Goal: Register for event/course

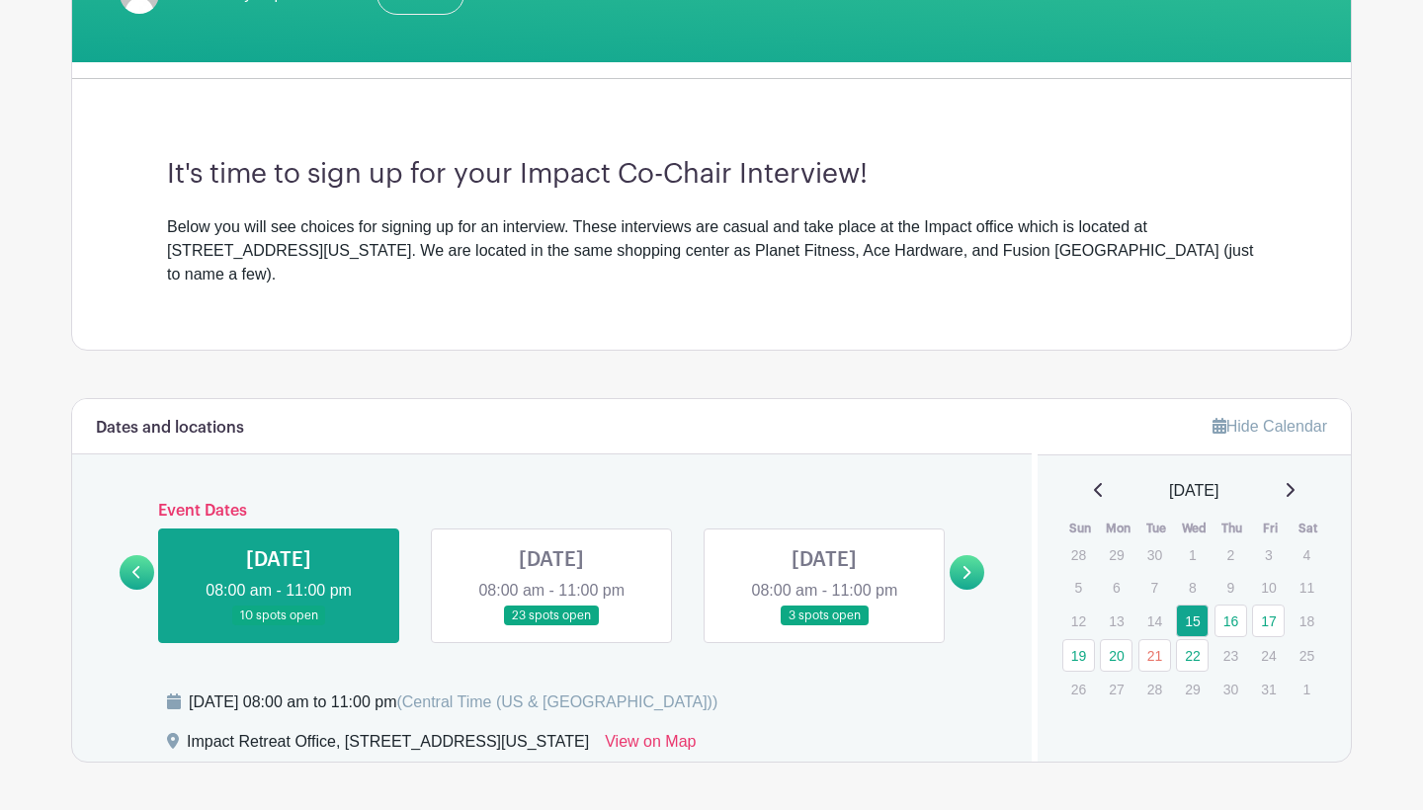
scroll to position [455, 0]
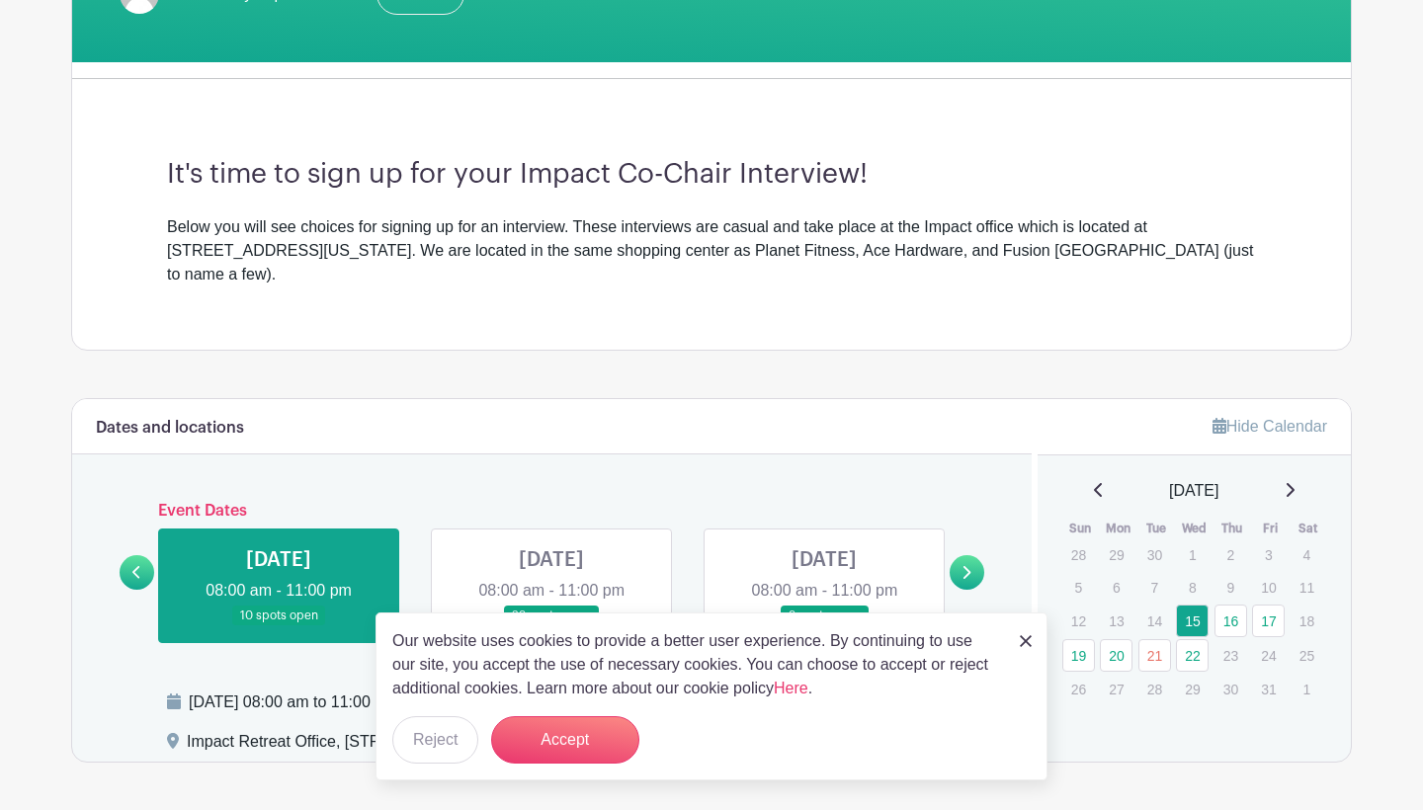
click at [1025, 636] on img at bounding box center [1026, 641] width 12 height 12
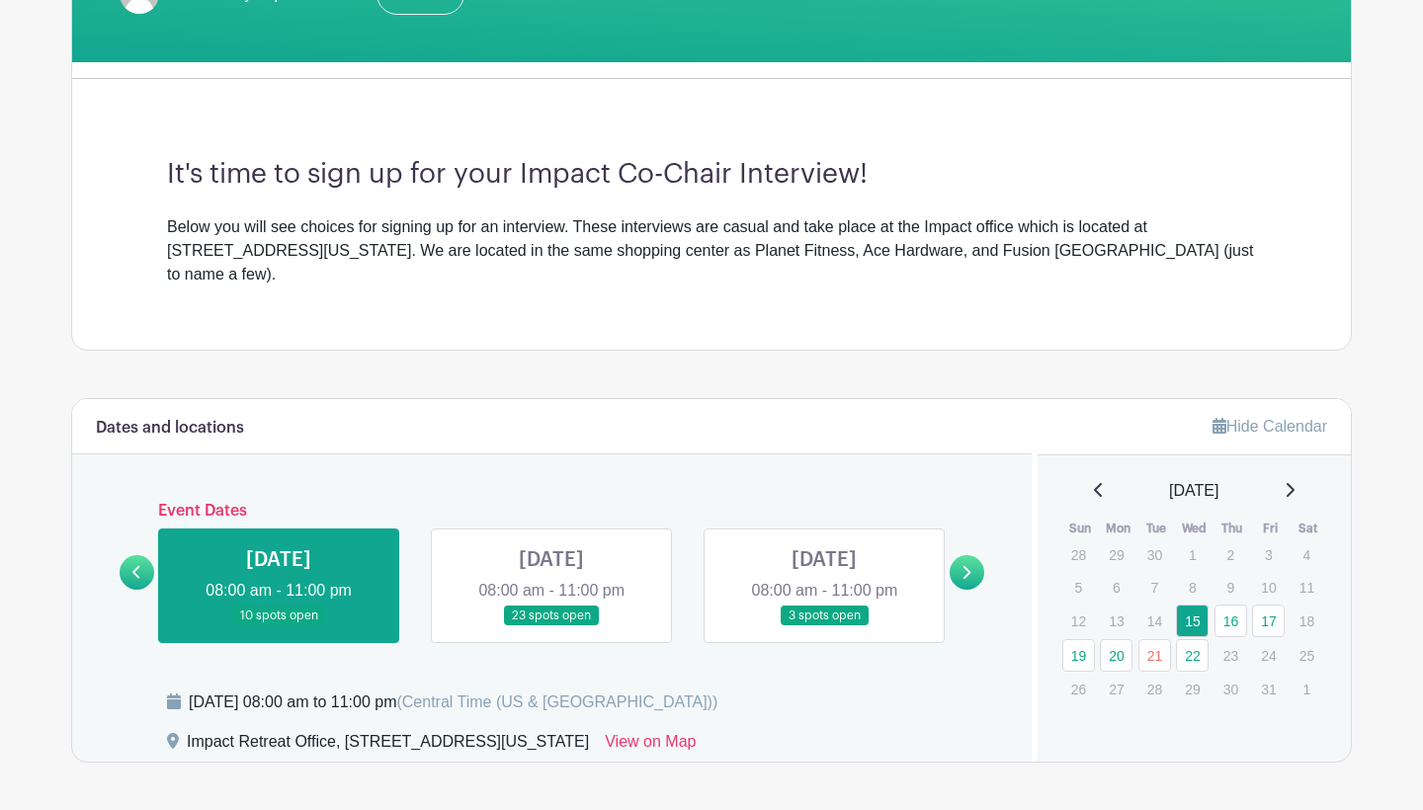
click at [551, 627] on link at bounding box center [551, 627] width 0 height 0
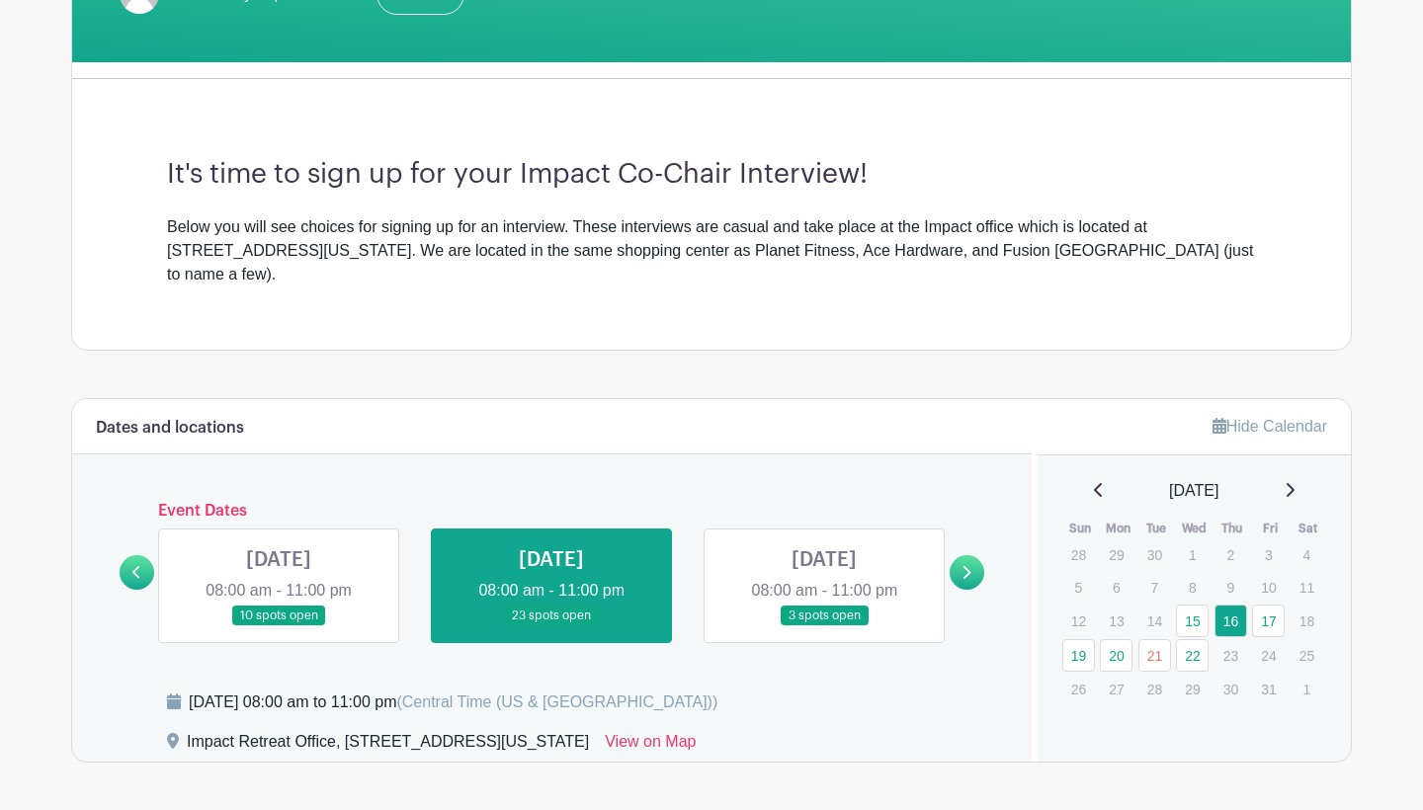
click at [963, 565] on icon at bounding box center [966, 572] width 9 height 15
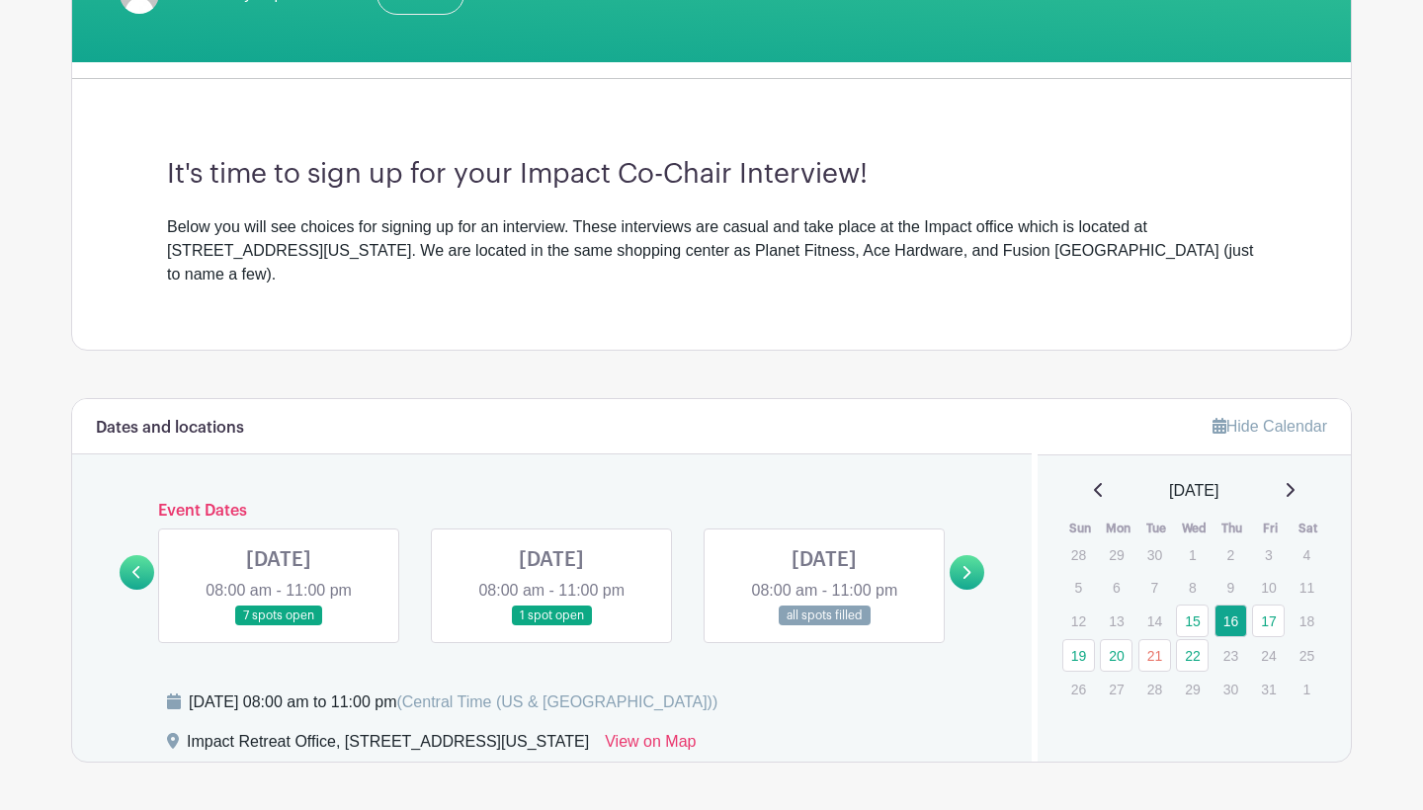
click at [138, 565] on icon at bounding box center [136, 572] width 9 height 15
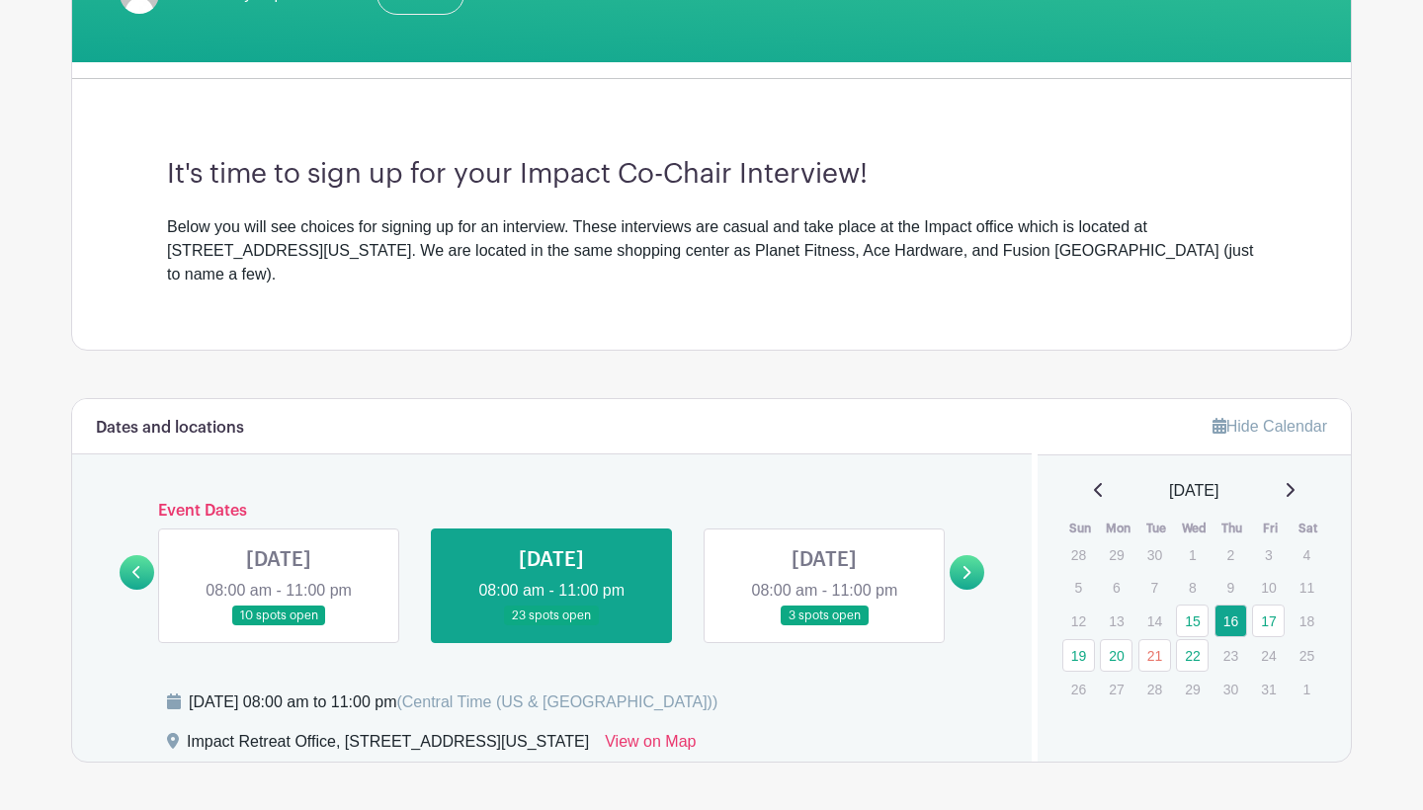
click at [978, 555] on link at bounding box center [967, 572] width 35 height 35
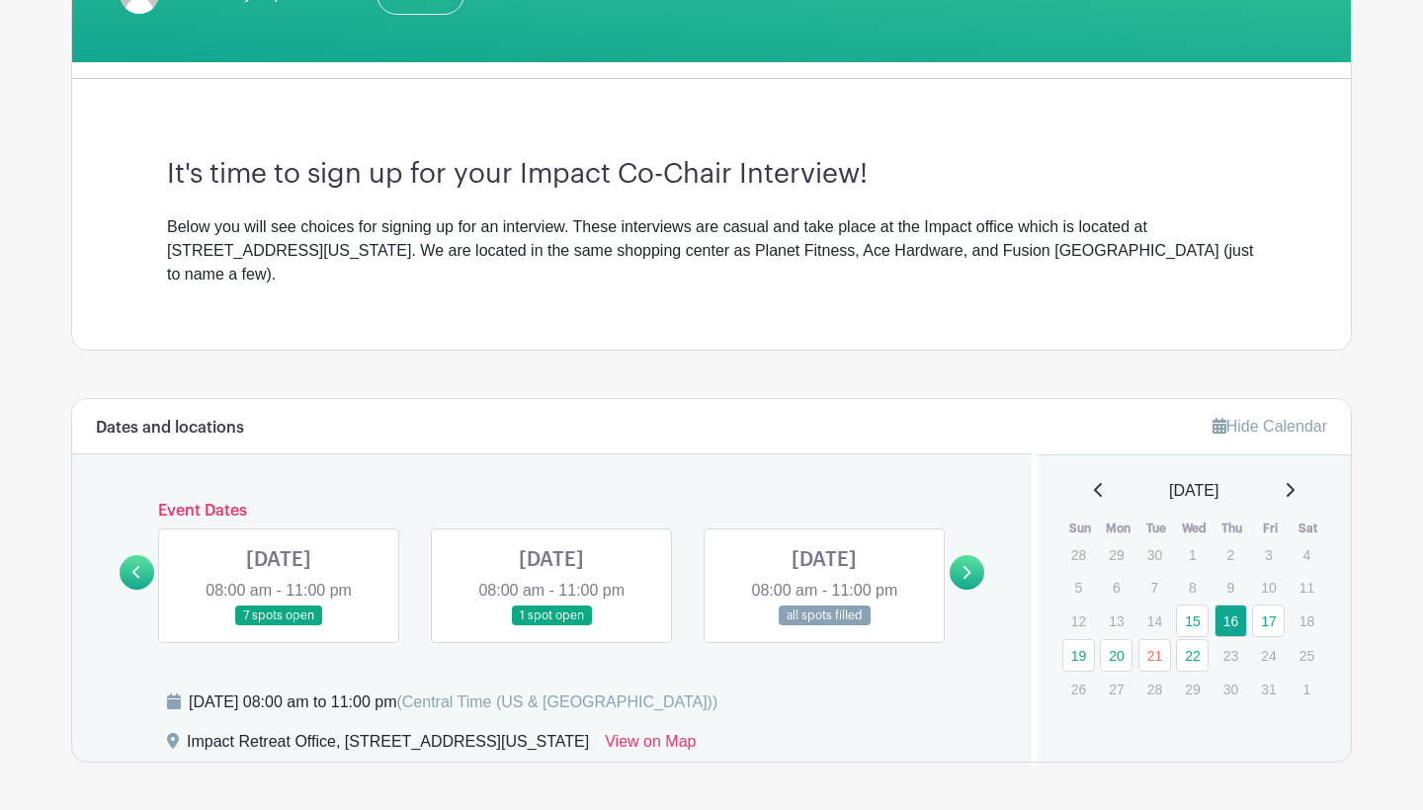
click at [966, 566] on icon at bounding box center [968, 572] width 8 height 13
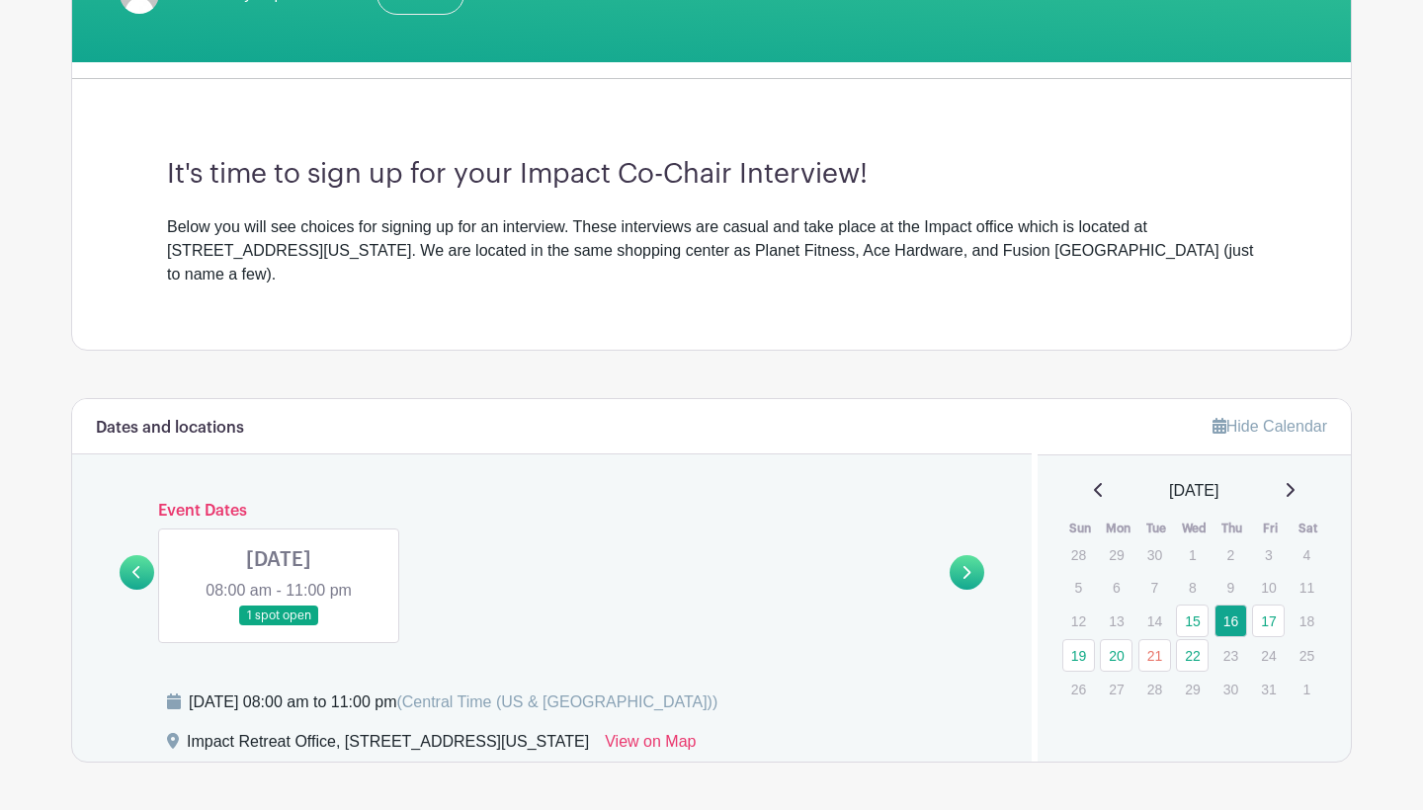
click at [139, 565] on icon at bounding box center [136, 572] width 9 height 15
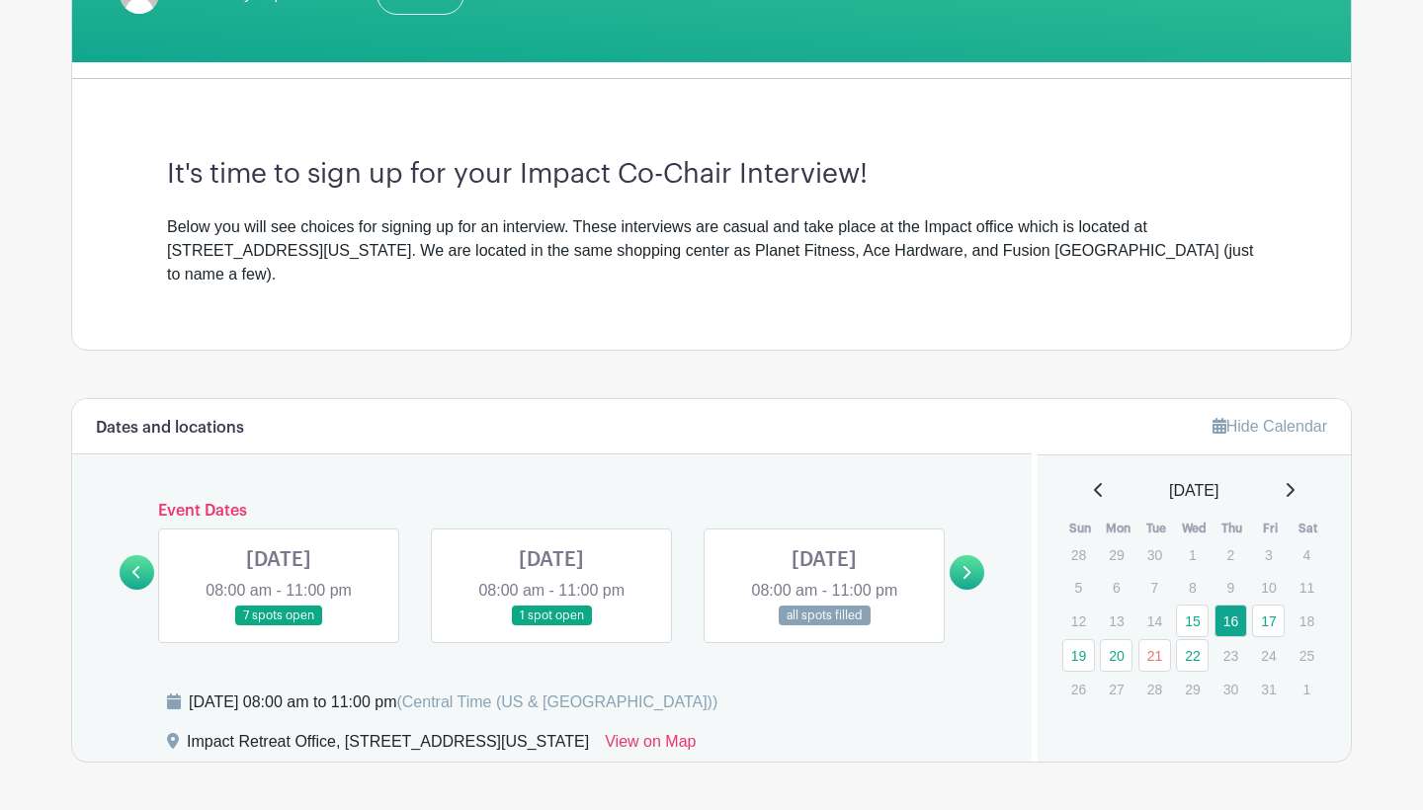
click at [139, 565] on icon at bounding box center [136, 572] width 9 height 15
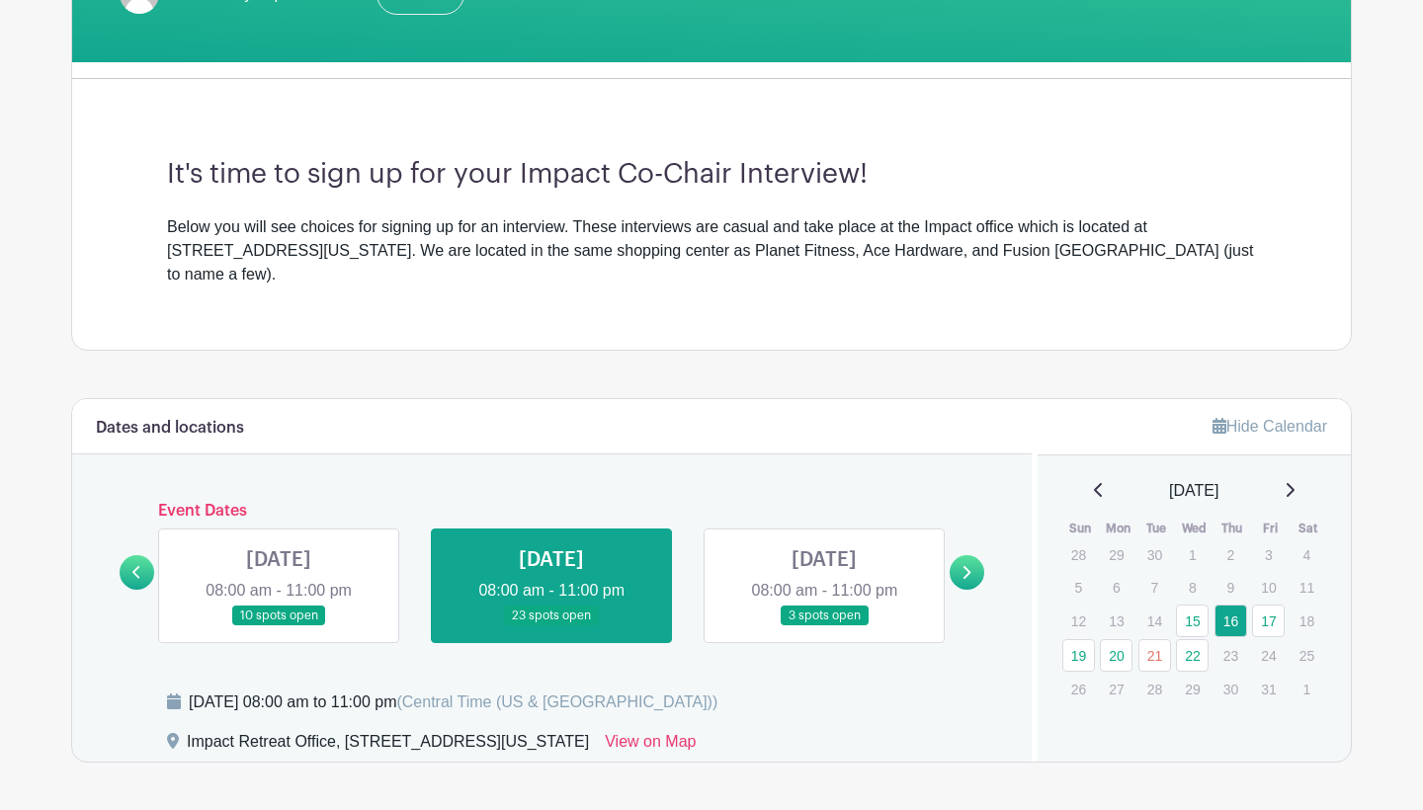
click at [824, 627] on link at bounding box center [824, 627] width 0 height 0
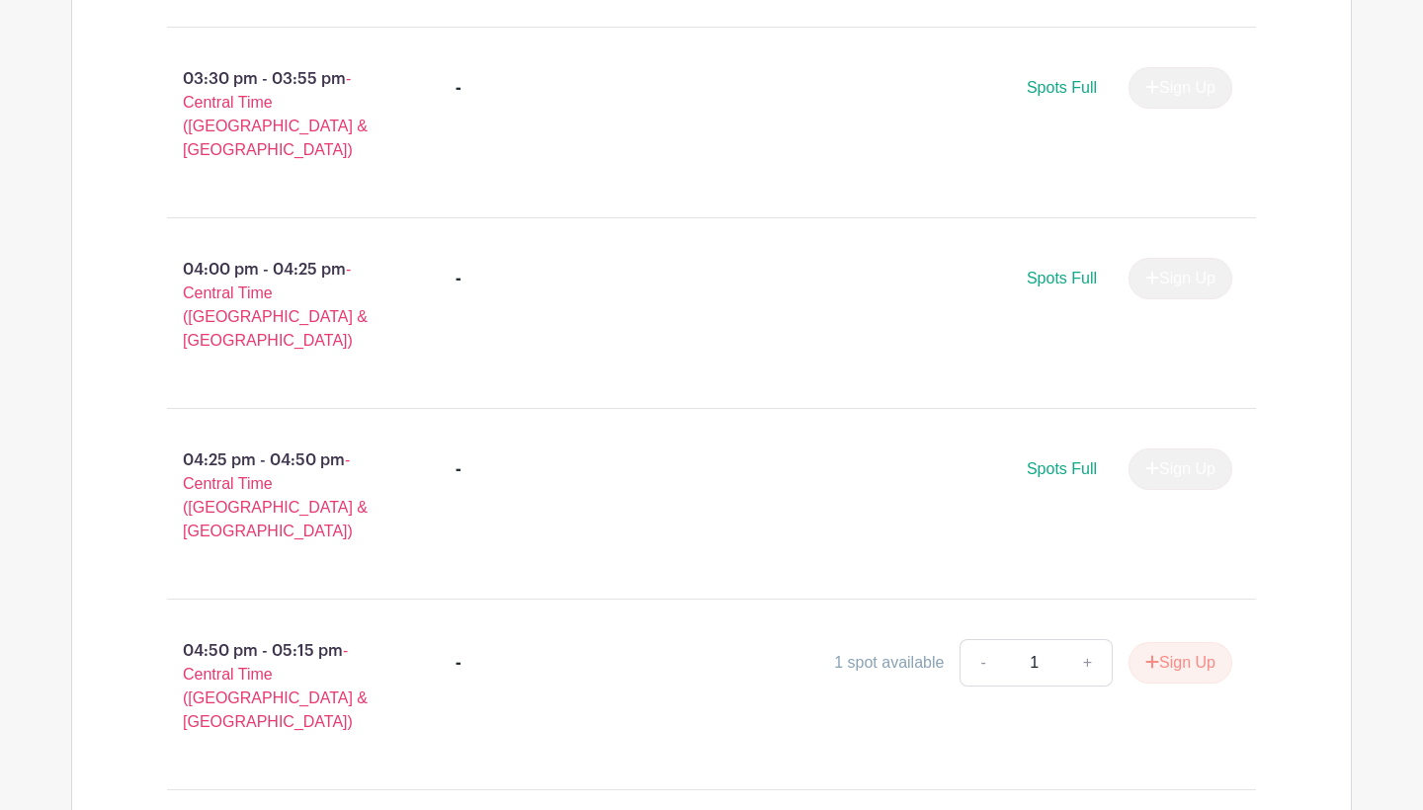
scroll to position [2525, 0]
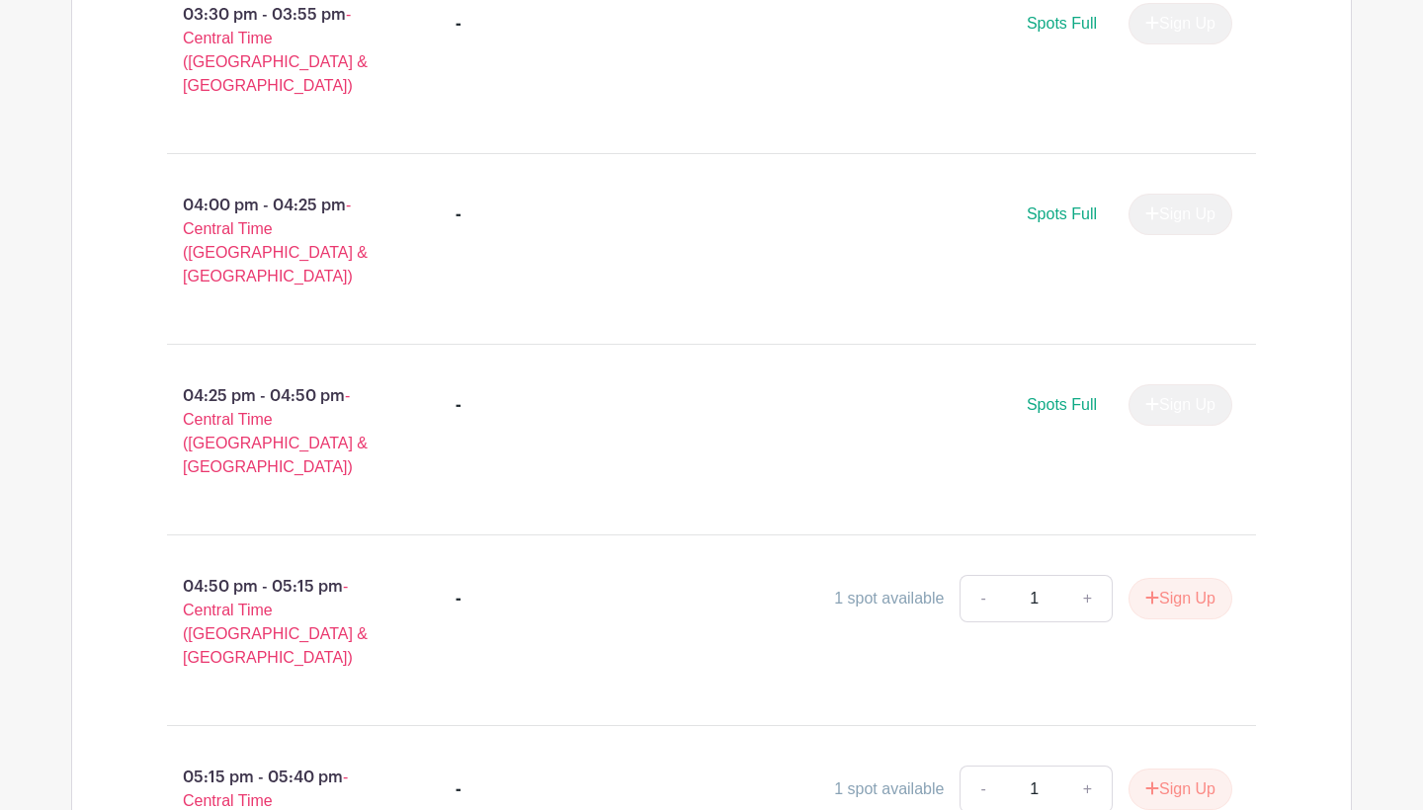
click at [1079, 575] on link "+" at bounding box center [1087, 598] width 49 height 47
click at [1171, 578] on button "Sign Up" at bounding box center [1181, 599] width 104 height 42
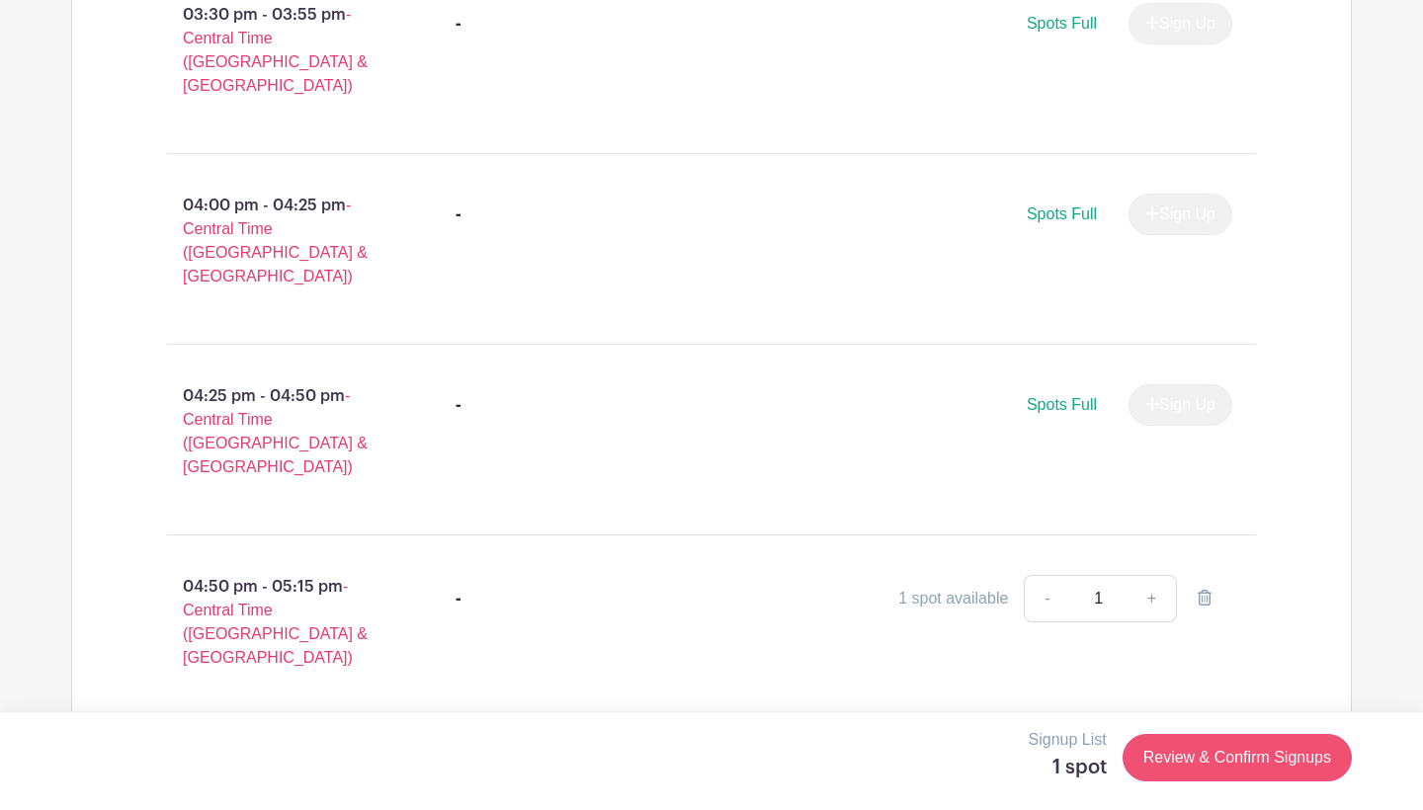
click at [1313, 760] on link "Review & Confirm Signups" at bounding box center [1237, 757] width 229 height 47
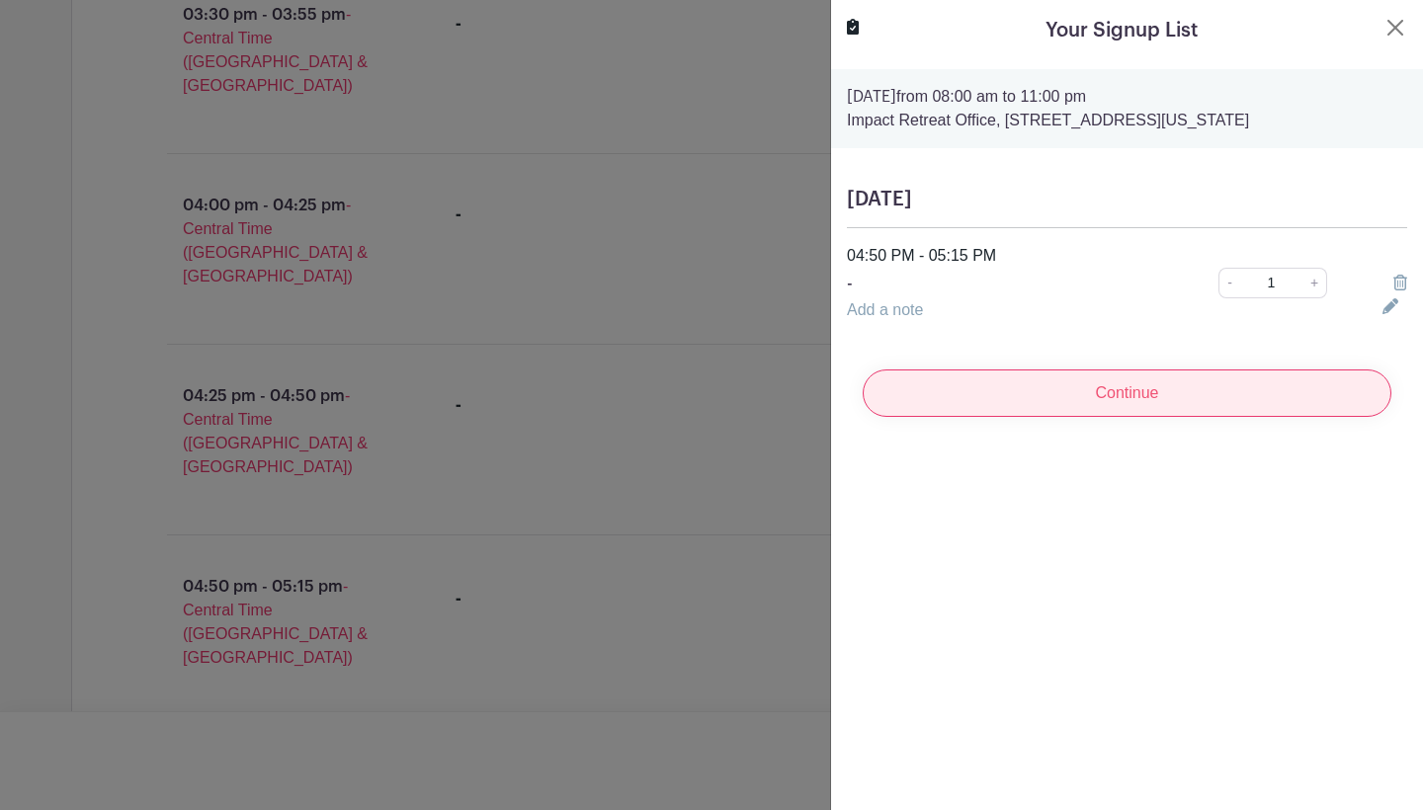
click at [1211, 407] on input "Continue" at bounding box center [1127, 393] width 529 height 47
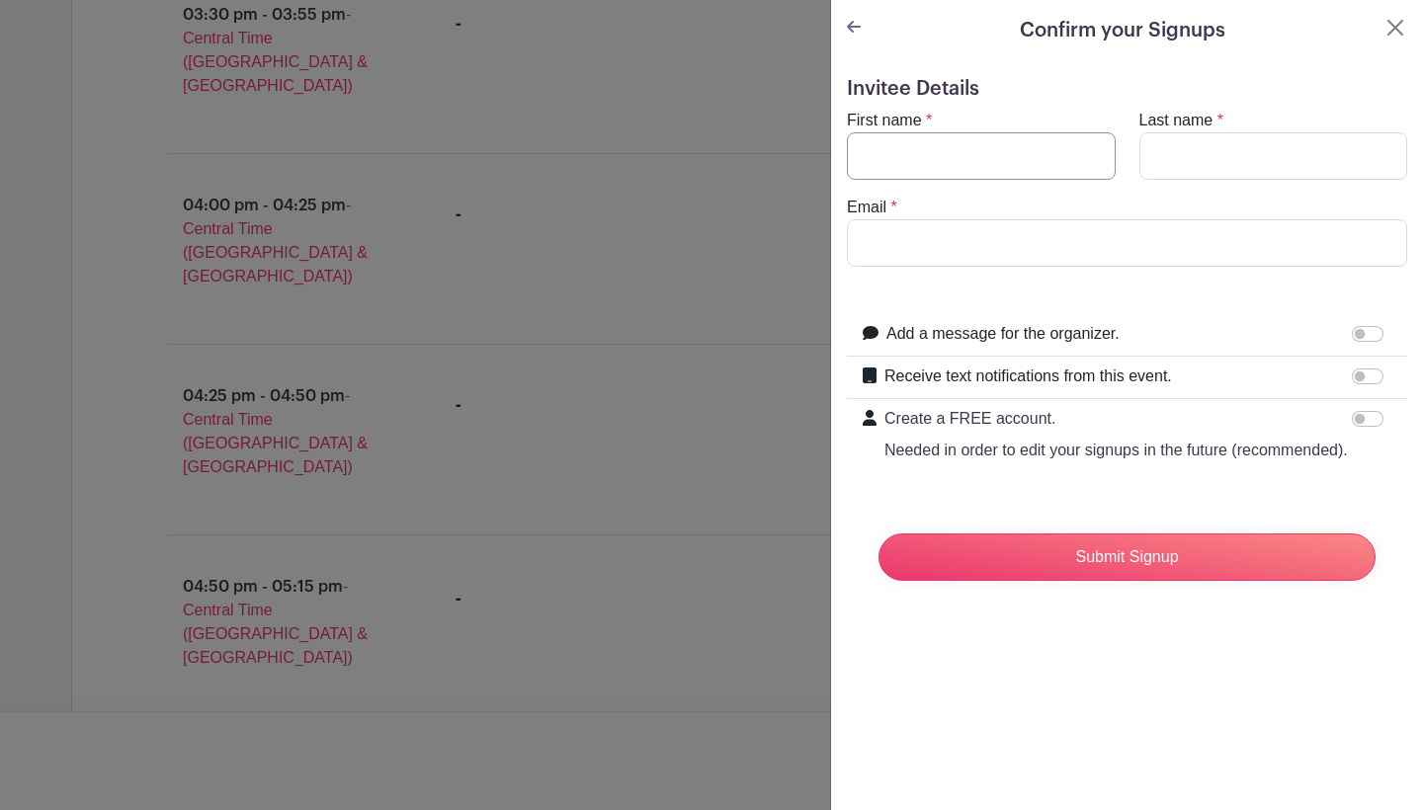
type input "z"
type input "[PERSON_NAME]"
click at [1155, 195] on turbo-frame "First name * [PERSON_NAME] Last name * [PERSON_NAME] Email *" at bounding box center [1127, 188] width 560 height 158
click at [1061, 266] on input "Email" at bounding box center [1127, 242] width 560 height 47
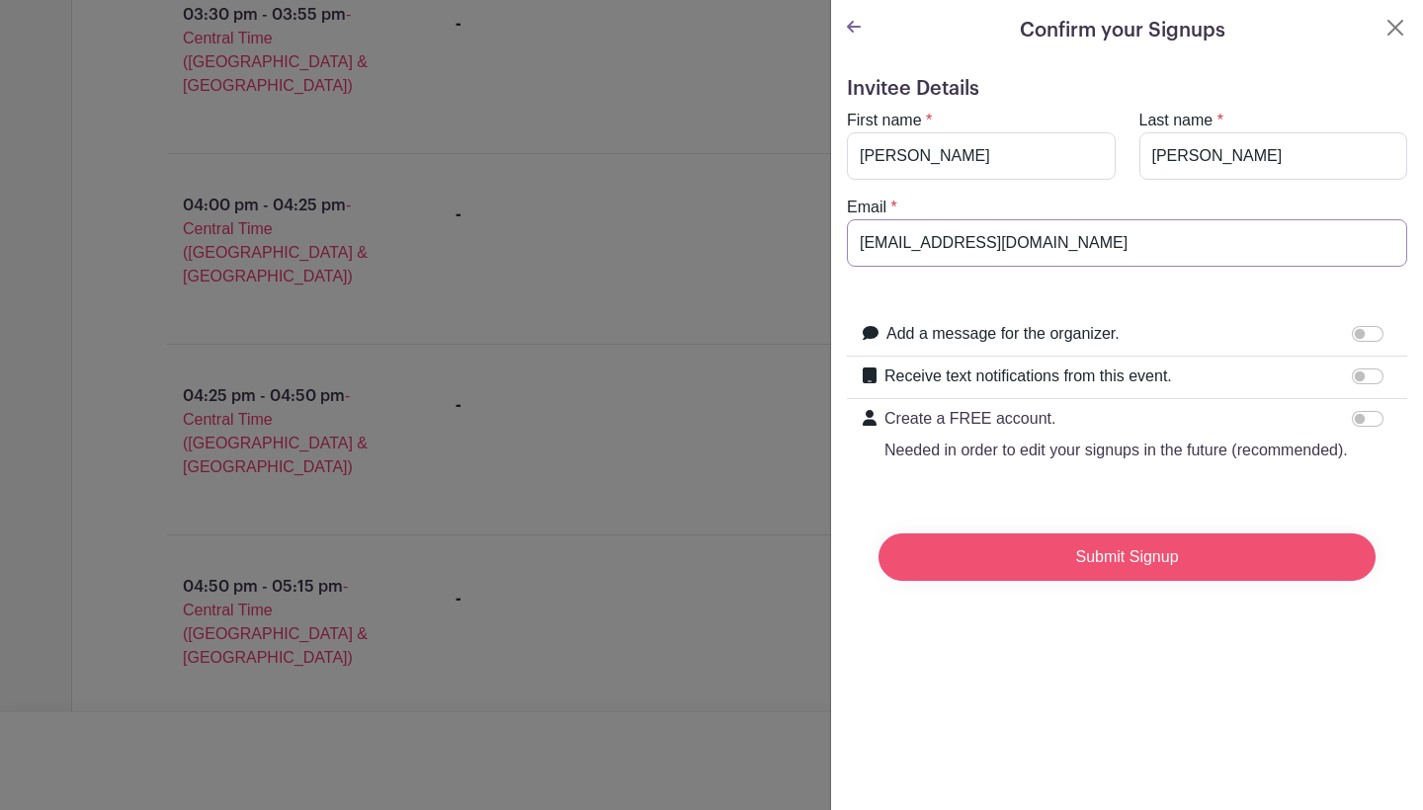
type input "[EMAIL_ADDRESS][DOMAIN_NAME]"
click at [1116, 561] on input "Submit Signup" at bounding box center [1127, 557] width 497 height 47
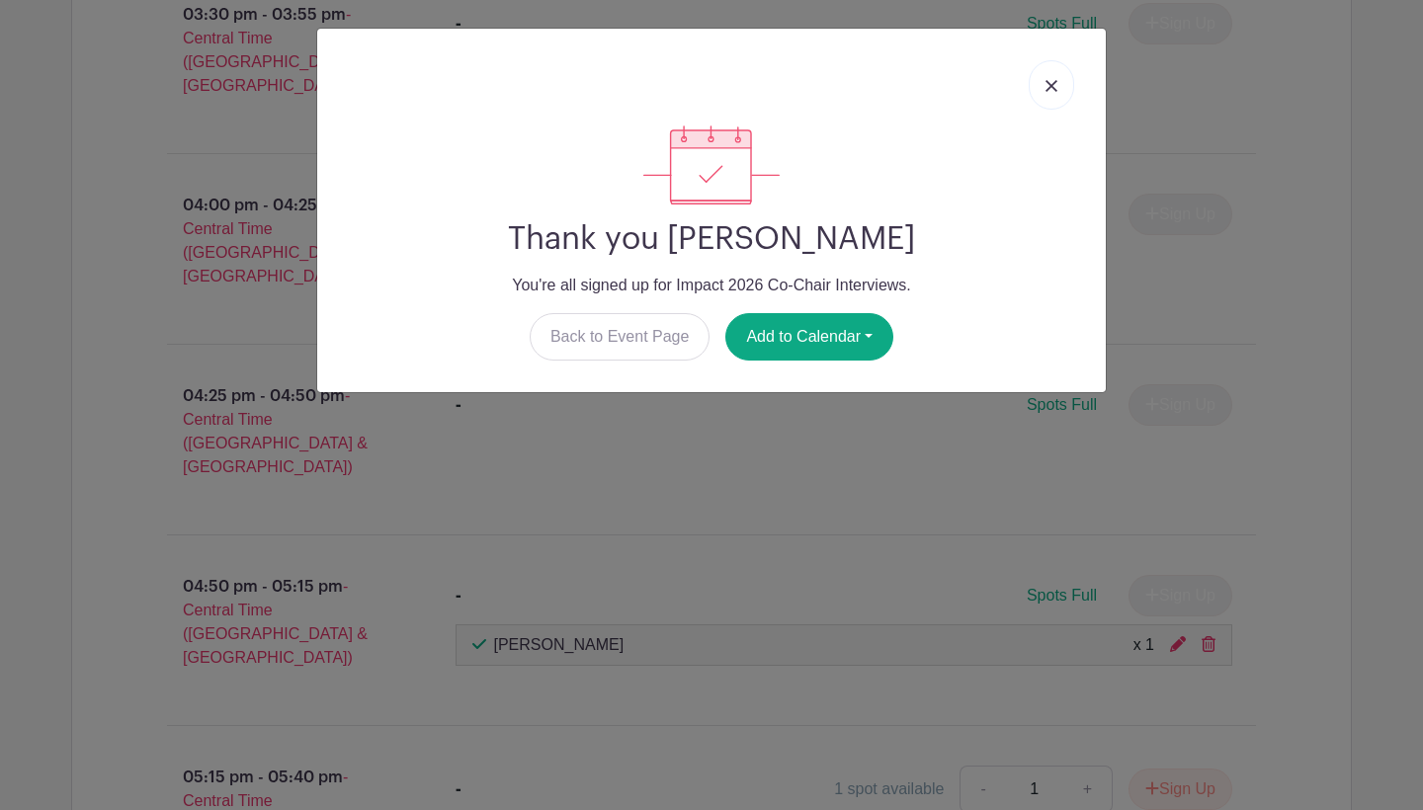
click at [1039, 79] on link at bounding box center [1051, 84] width 45 height 49
